Goal: Transaction & Acquisition: Purchase product/service

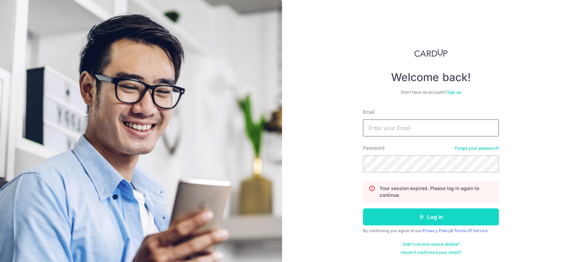
type input "jaryltoo@astria.com.sg"
click at [426, 216] on button "Log in" at bounding box center [431, 216] width 136 height 17
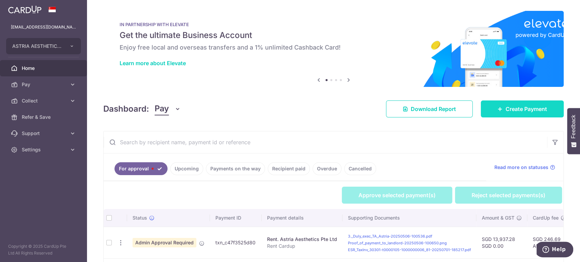
click at [497, 113] on link "Create Payment" at bounding box center [521, 109] width 83 height 17
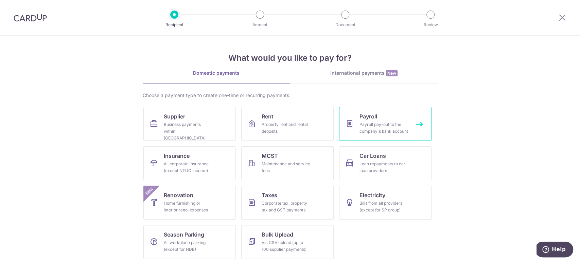
click at [383, 127] on div "Payroll pay-out to the company's bank account" at bounding box center [383, 128] width 49 height 14
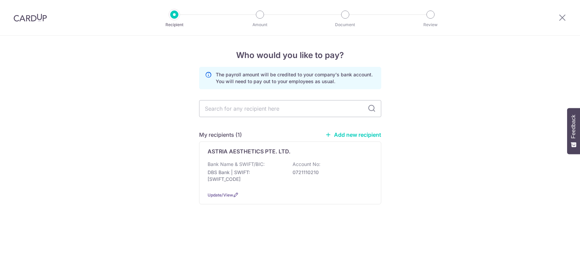
click at [266, 166] on div "Bank Name & SWIFT/BIC: DBS Bank | SWIFT: DBSSSGSGXXX Account No: 0721110210" at bounding box center [289, 173] width 165 height 25
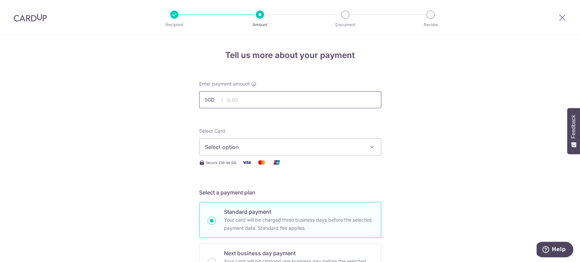
click at [261, 99] on input "text" at bounding box center [290, 99] width 182 height 17
paste input "59,560.27"
type input "59,560.27"
click at [233, 149] on span "Select option" at bounding box center [284, 147] width 158 height 8
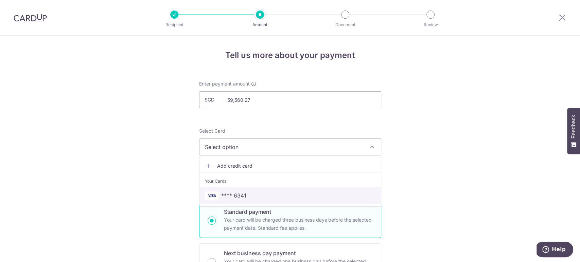
click at [254, 196] on span "**** 6341" at bounding box center [290, 196] width 170 height 8
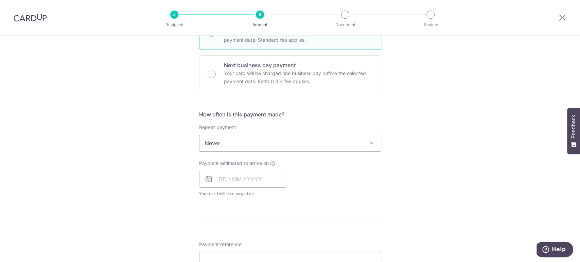
scroll to position [188, 0]
click at [277, 141] on span "Never" at bounding box center [289, 143] width 181 height 16
click at [238, 179] on input "text" at bounding box center [242, 178] width 87 height 17
click at [279, 226] on link "5" at bounding box center [280, 227] width 11 height 11
type input "[DATE]"
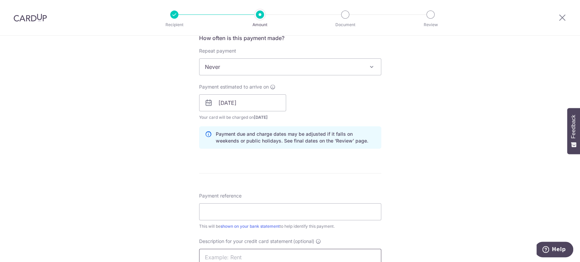
scroll to position [340, 0]
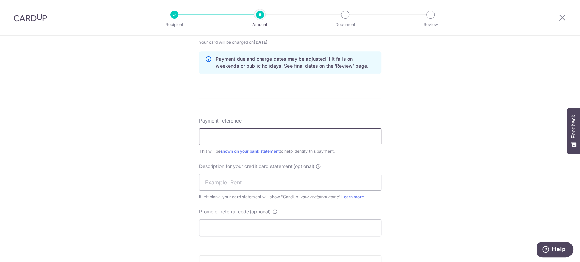
click at [264, 141] on input "Payment reference" at bounding box center [290, 136] width 182 height 17
click at [232, 138] on input "Payroll June 25 Cardup" at bounding box center [290, 136] width 182 height 17
drag, startPoint x: 235, startPoint y: 138, endPoint x: 221, endPoint y: 138, distance: 13.3
click at [223, 138] on input "Payroll June 25 Cardup" at bounding box center [290, 136] width 182 height 17
drag, startPoint x: 272, startPoint y: 139, endPoint x: 164, endPoint y: 135, distance: 108.4
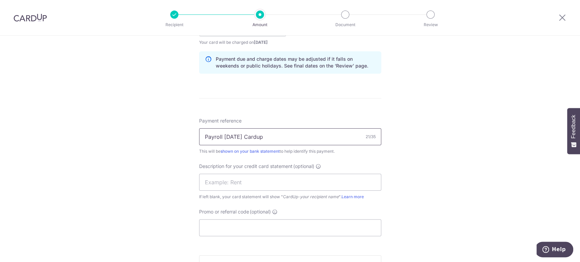
click at [164, 135] on div "Tell us more about your payment Enter payment amount SGD 59,560.27 59560.27 Sel…" at bounding box center [290, 36] width 580 height 681
type input "Payroll Aug 25 Cardup"
click at [233, 183] on input "text" at bounding box center [290, 182] width 182 height 17
paste input "Payroll Aug 25"
type input "Payroll Aug 25"
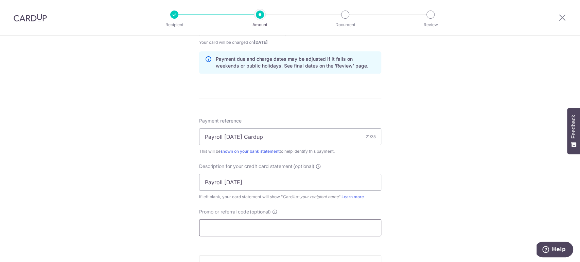
click at [240, 228] on input "Promo or referral code (optional)" at bounding box center [290, 227] width 182 height 17
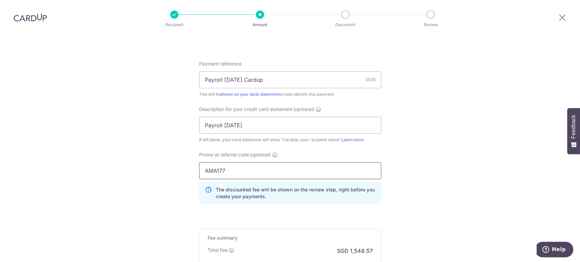
scroll to position [484, 0]
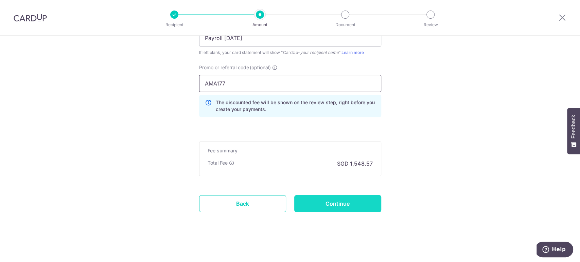
type input "AMA177"
click at [340, 206] on input "Continue" at bounding box center [337, 203] width 87 height 17
type input "Create Schedule"
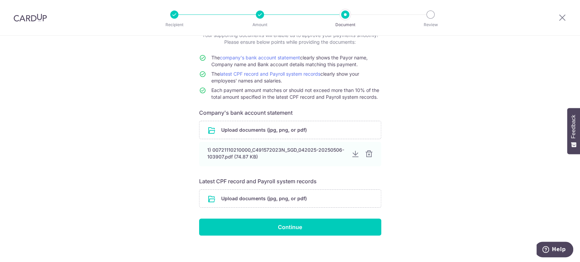
scroll to position [54, 0]
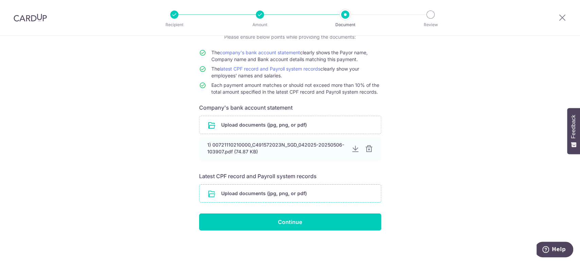
click at [305, 193] on input "file" at bounding box center [289, 194] width 181 height 18
click at [255, 193] on input "file" at bounding box center [289, 194] width 181 height 18
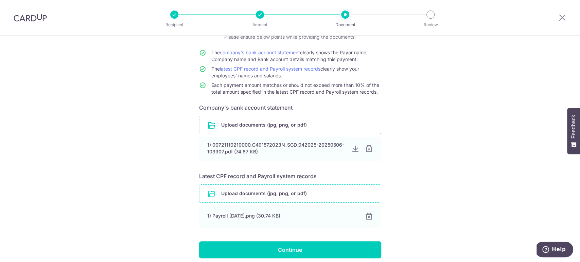
click at [257, 197] on input "file" at bounding box center [289, 194] width 181 height 18
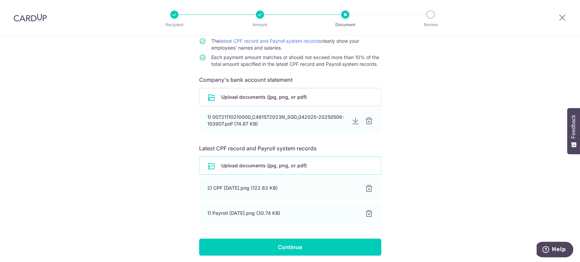
scroll to position [106, 0]
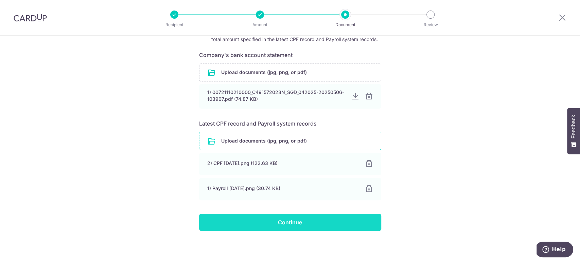
click at [329, 219] on input "Continue" at bounding box center [290, 222] width 182 height 17
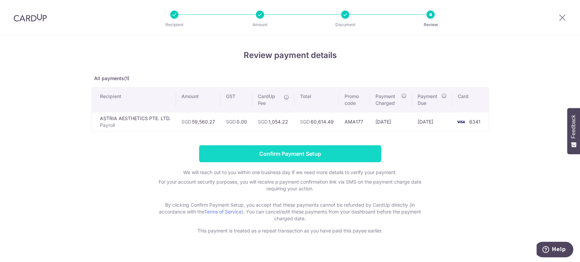
click at [298, 154] on input "Confirm Payment Setup" at bounding box center [290, 153] width 182 height 17
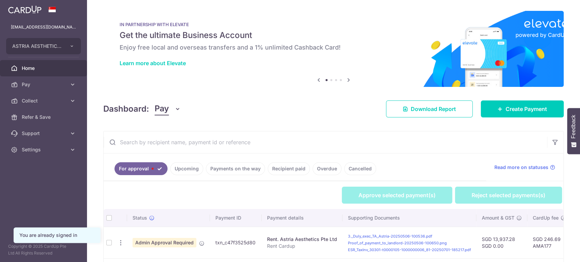
click at [165, 105] on span "Pay" at bounding box center [162, 109] width 14 height 13
click at [171, 147] on link "Collect" at bounding box center [190, 144] width 71 height 16
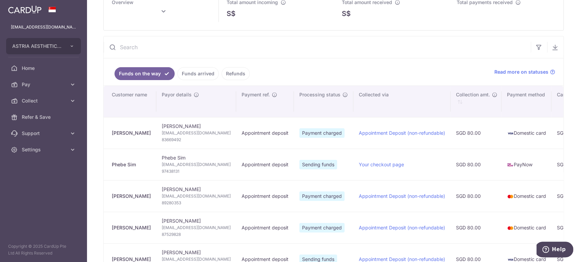
scroll to position [38, 0]
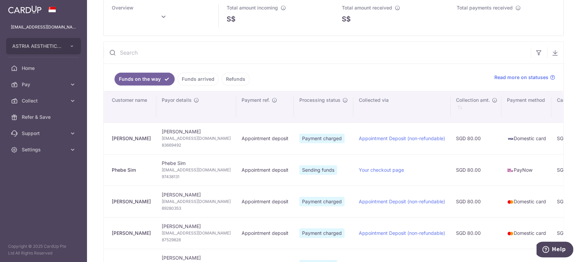
click at [197, 80] on link "Funds arrived" at bounding box center [197, 79] width 41 height 13
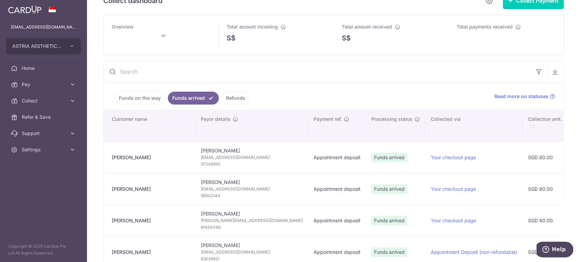
scroll to position [0, 0]
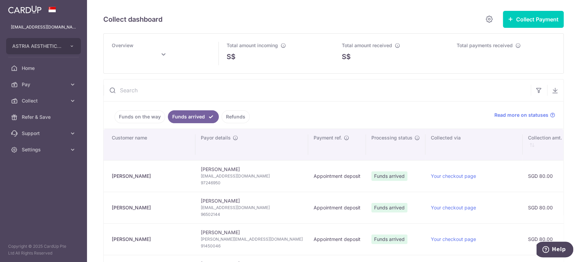
click at [141, 90] on input "text" at bounding box center [317, 90] width 427 height 22
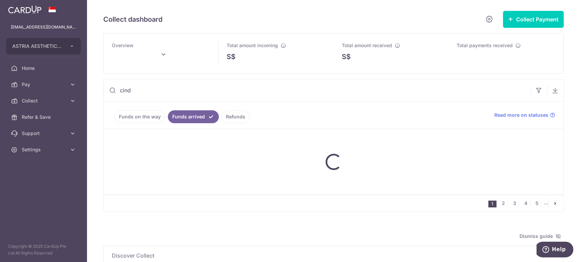
type input "cindy"
type input "[DATE]"
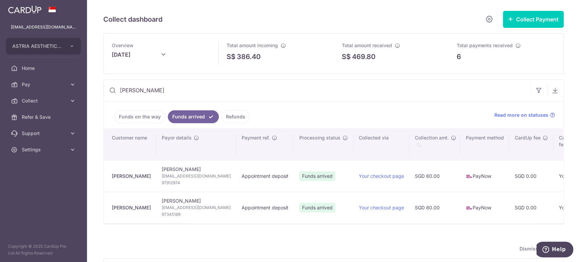
type input "cindy"
drag, startPoint x: 177, startPoint y: 182, endPoint x: 160, endPoint y: 182, distance: 16.3
click at [162, 182] on span "97912974" at bounding box center [196, 183] width 69 height 7
click at [239, 17] on div "Collect dashboard" at bounding box center [299, 20] width 393 height 14
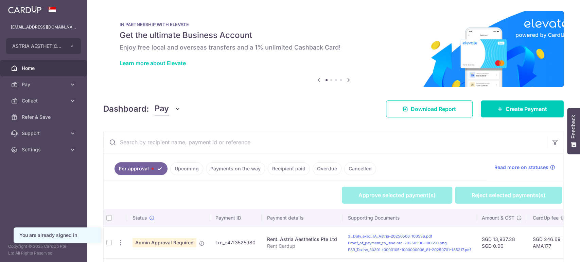
click at [168, 109] on span "Pay" at bounding box center [162, 109] width 14 height 13
click at [172, 142] on link "Collect" at bounding box center [190, 144] width 71 height 16
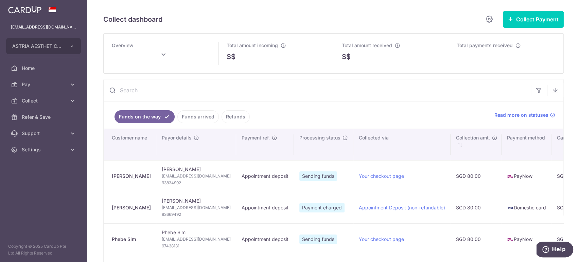
drag, startPoint x: 137, startPoint y: 175, endPoint x: 110, endPoint y: 176, distance: 26.2
click at [110, 176] on td "[PERSON_NAME]" at bounding box center [130, 176] width 53 height 32
copy div "[PERSON_NAME]"
click at [184, 177] on span "[EMAIL_ADDRESS][DOMAIN_NAME]" at bounding box center [196, 176] width 69 height 7
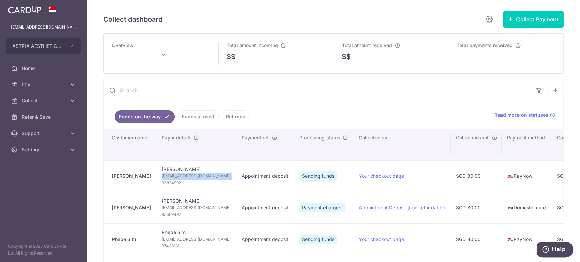
click at [184, 177] on span "[EMAIL_ADDRESS][DOMAIN_NAME]" at bounding box center [196, 176] width 69 height 7
copy td "[EMAIL_ADDRESS][DOMAIN_NAME]"
click at [169, 184] on span "93834992" at bounding box center [196, 183] width 69 height 7
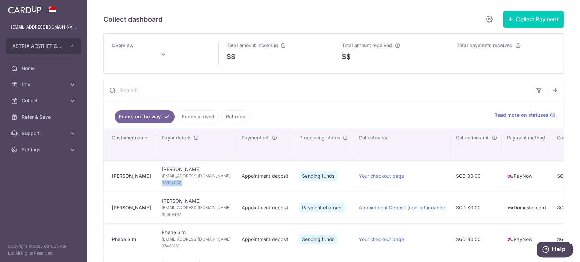
copy tr "93834992"
type input "[DATE]"
